Goal: Navigation & Orientation: Find specific page/section

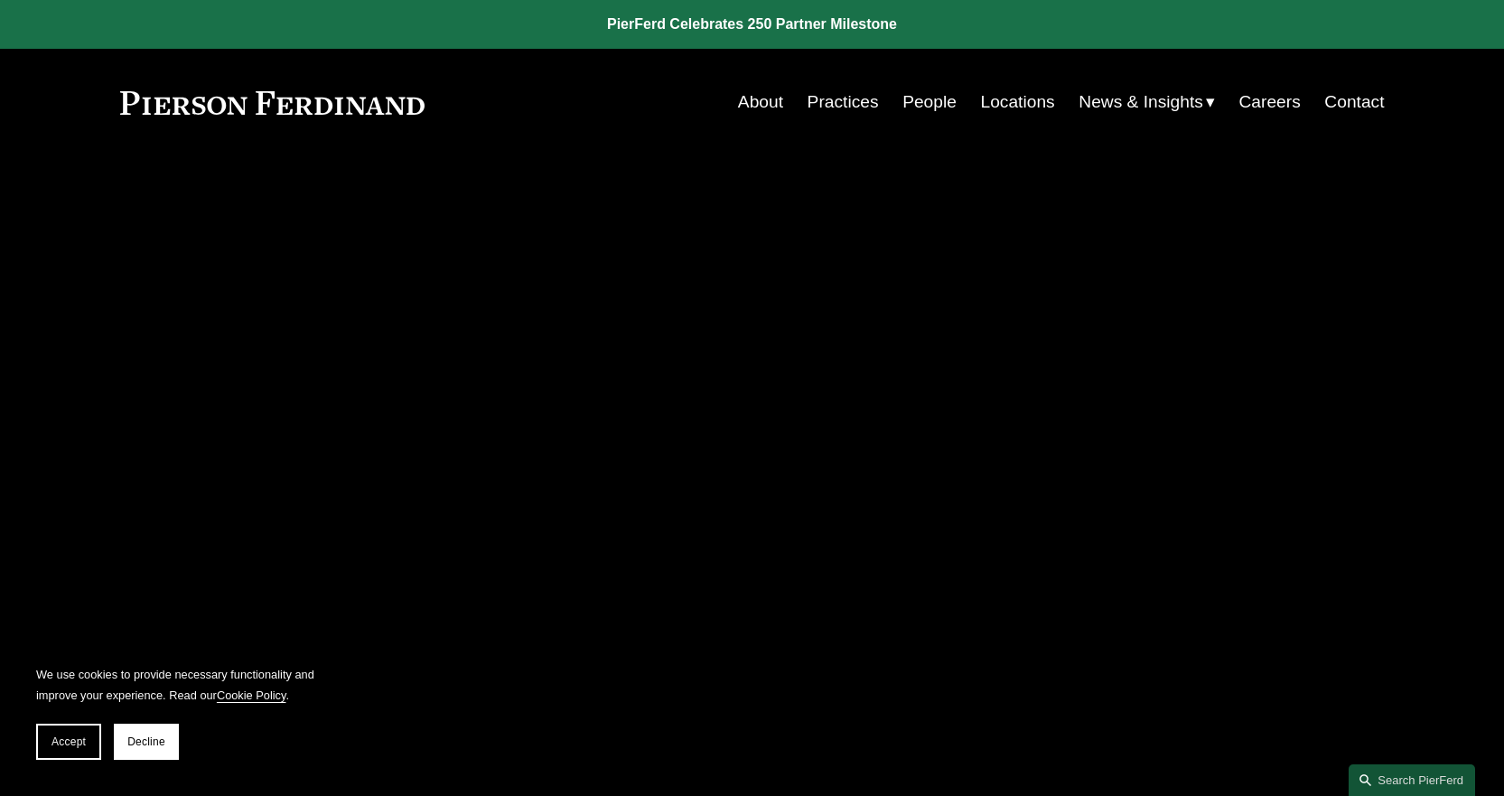
click at [64, 744] on span "Accept" at bounding box center [68, 741] width 34 height 13
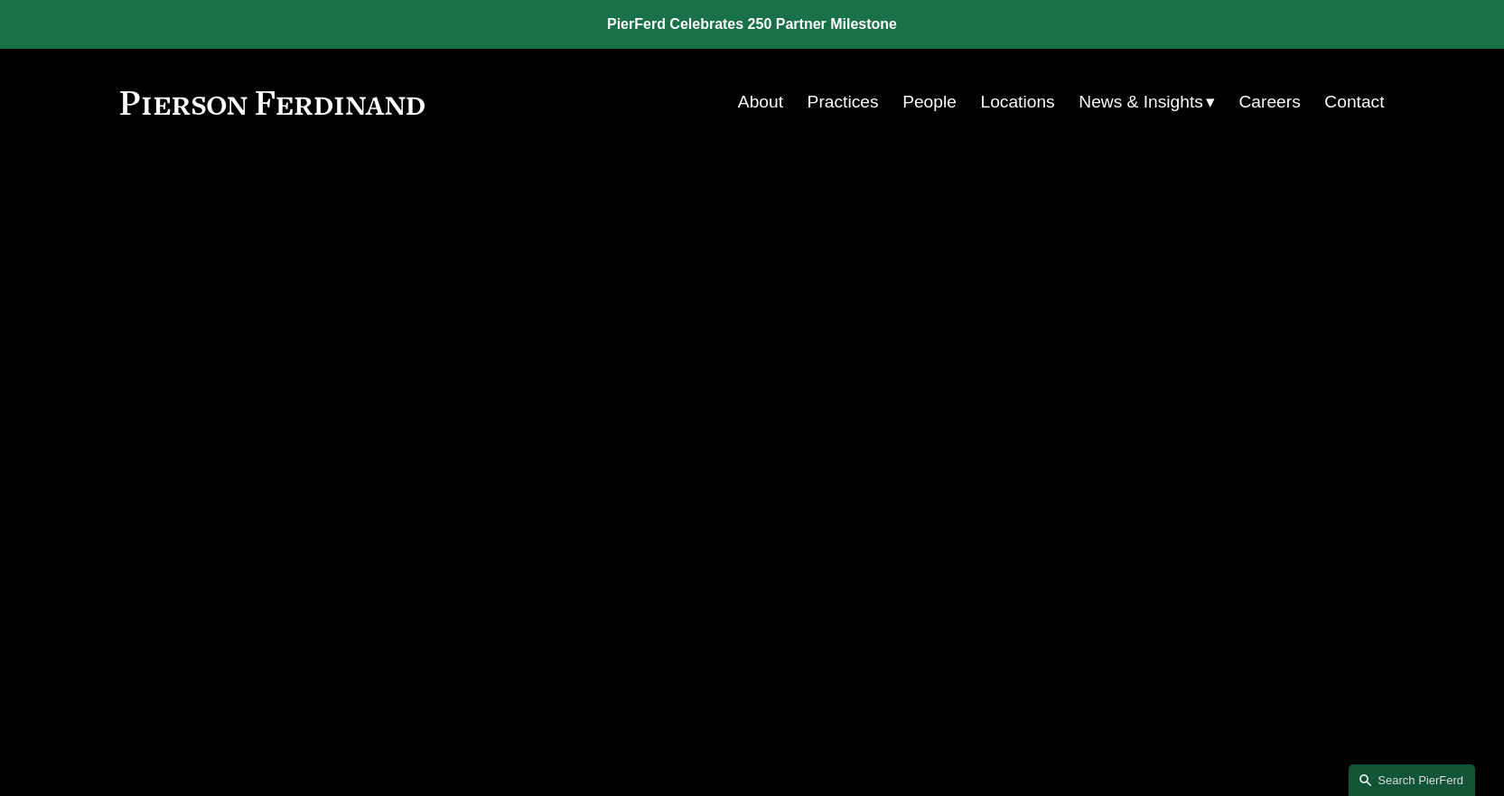
click at [0, 0] on link "Practices" at bounding box center [0, 0] width 0 height 0
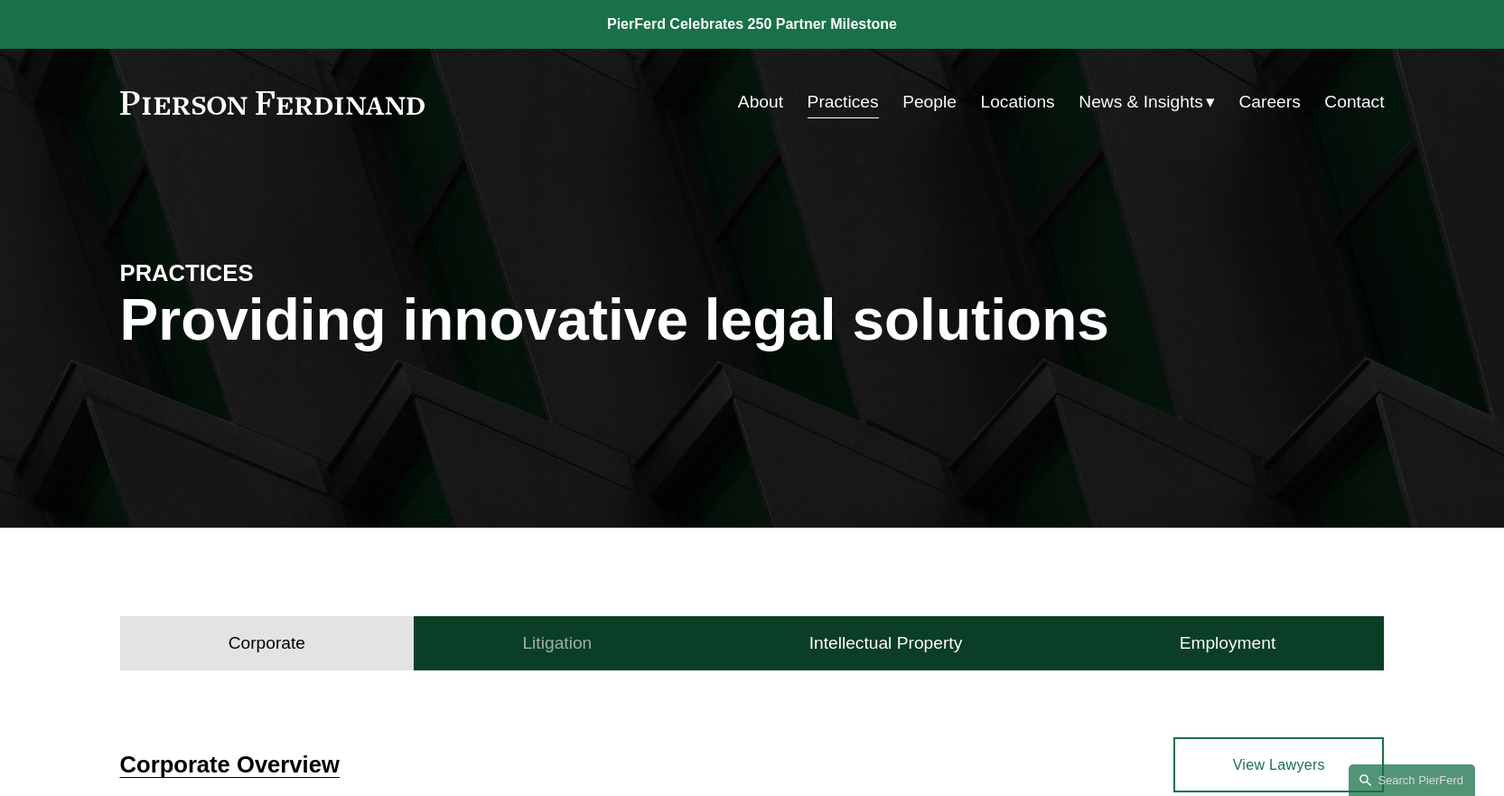
click at [558, 649] on h4 "Litigation" at bounding box center [557, 643] width 70 height 22
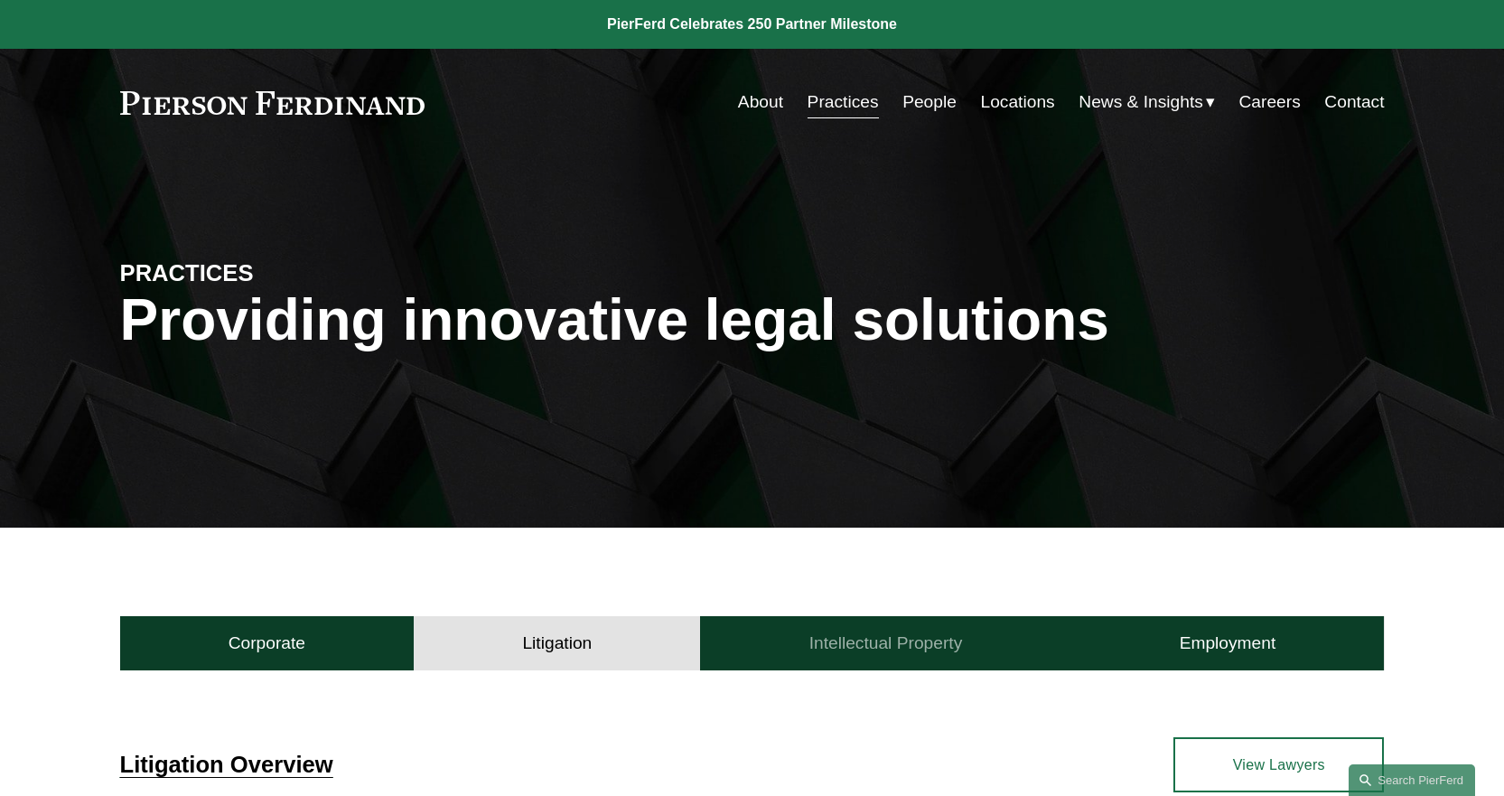
click at [892, 646] on h4 "Intellectual Property" at bounding box center [887, 643] width 154 height 22
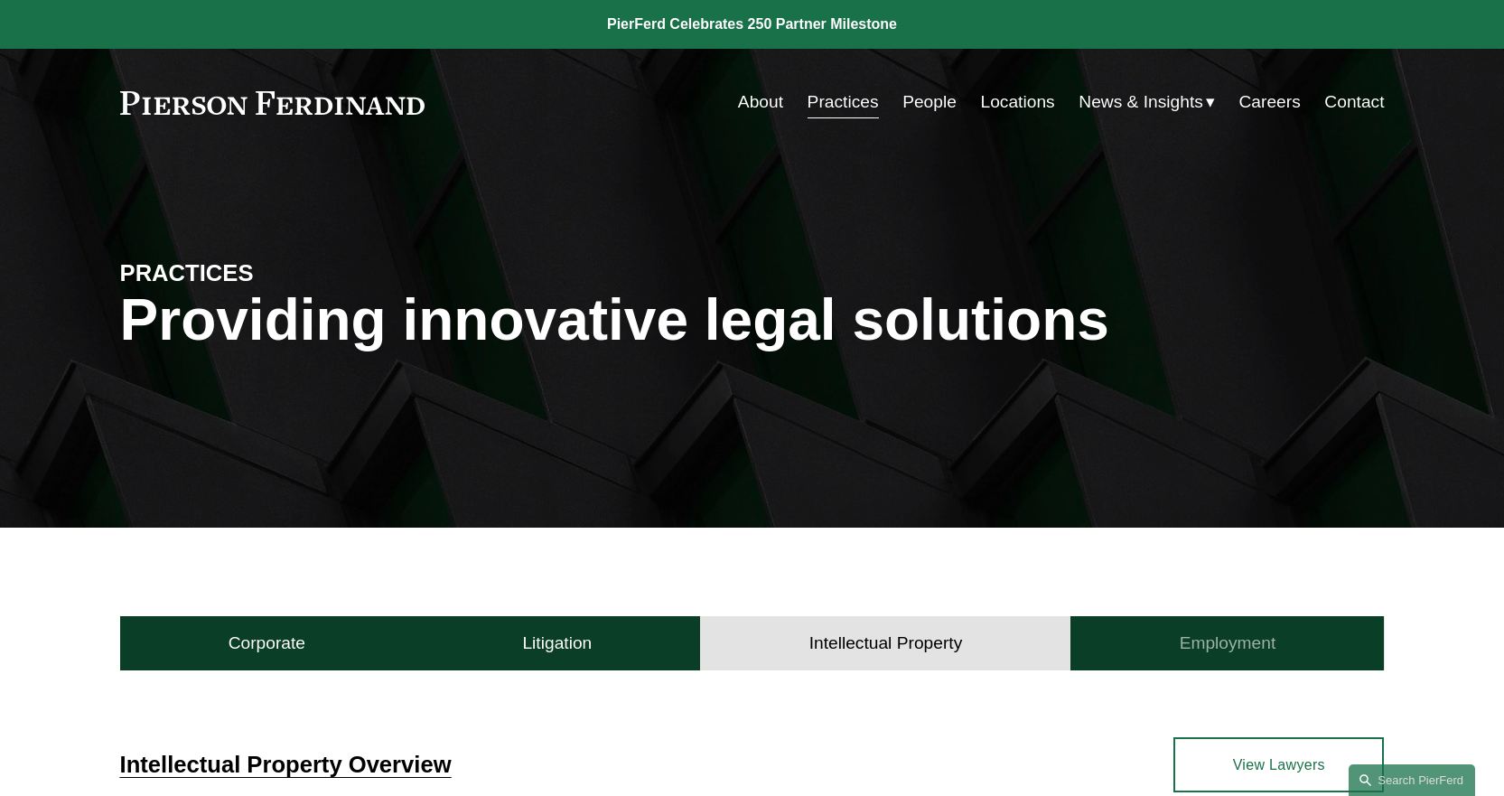
click at [1175, 632] on button "Employment" at bounding box center [1228, 643] width 314 height 54
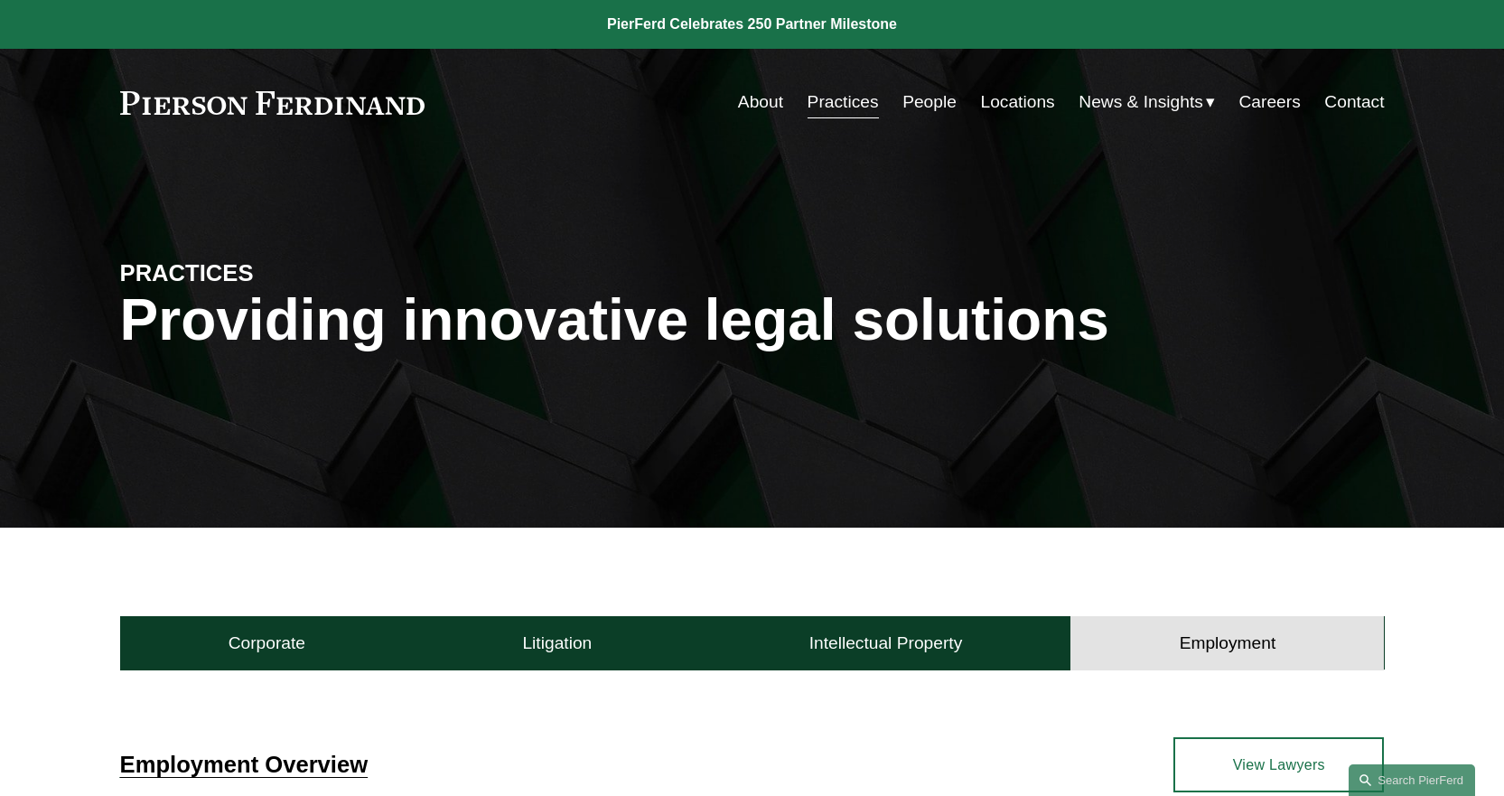
click at [940, 96] on link "People" at bounding box center [930, 102] width 54 height 34
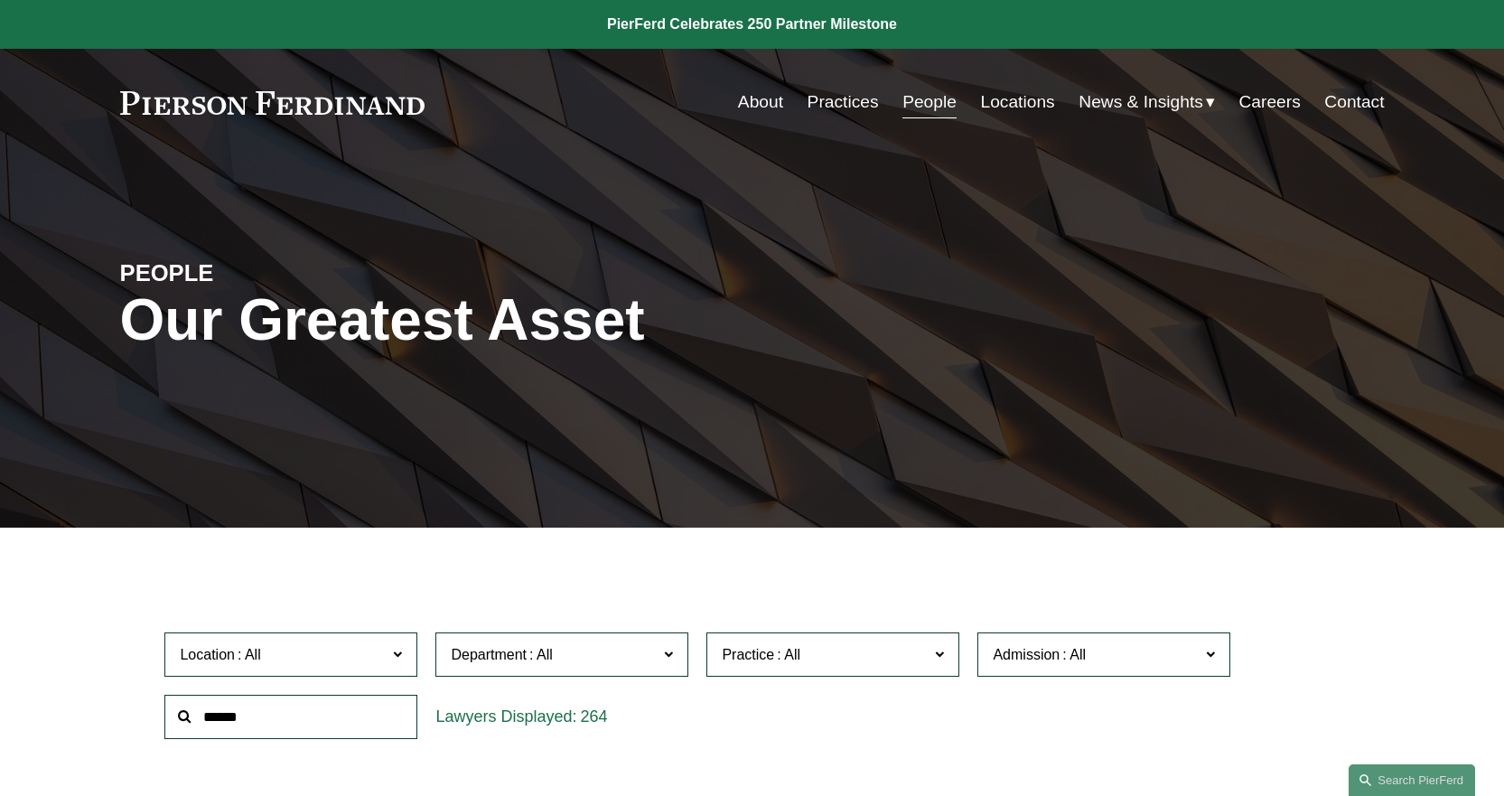
click at [725, 14] on link at bounding box center [752, 24] width 1504 height 49
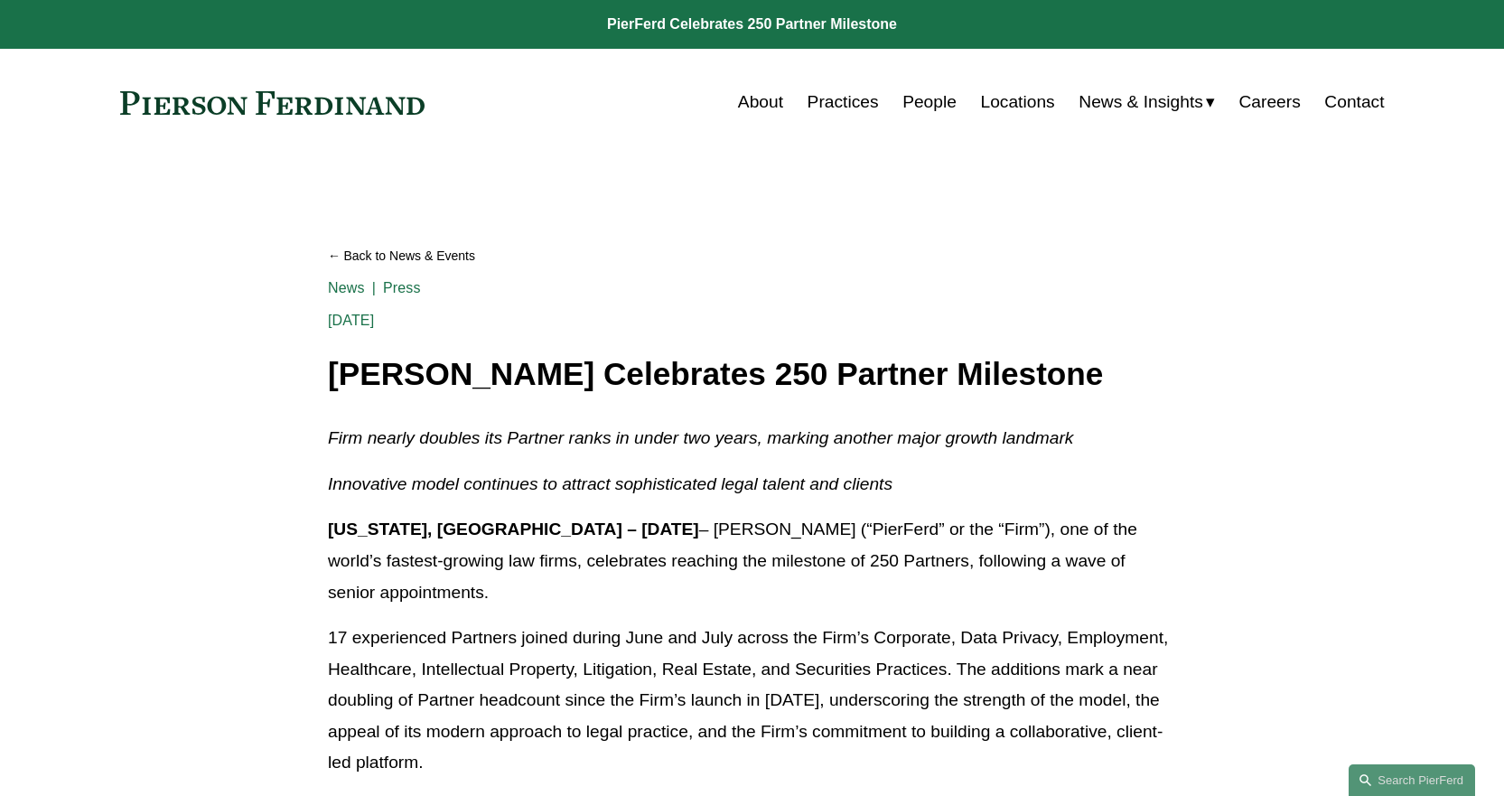
click at [403, 101] on link at bounding box center [272, 102] width 305 height 23
